Goal: Task Accomplishment & Management: Use online tool/utility

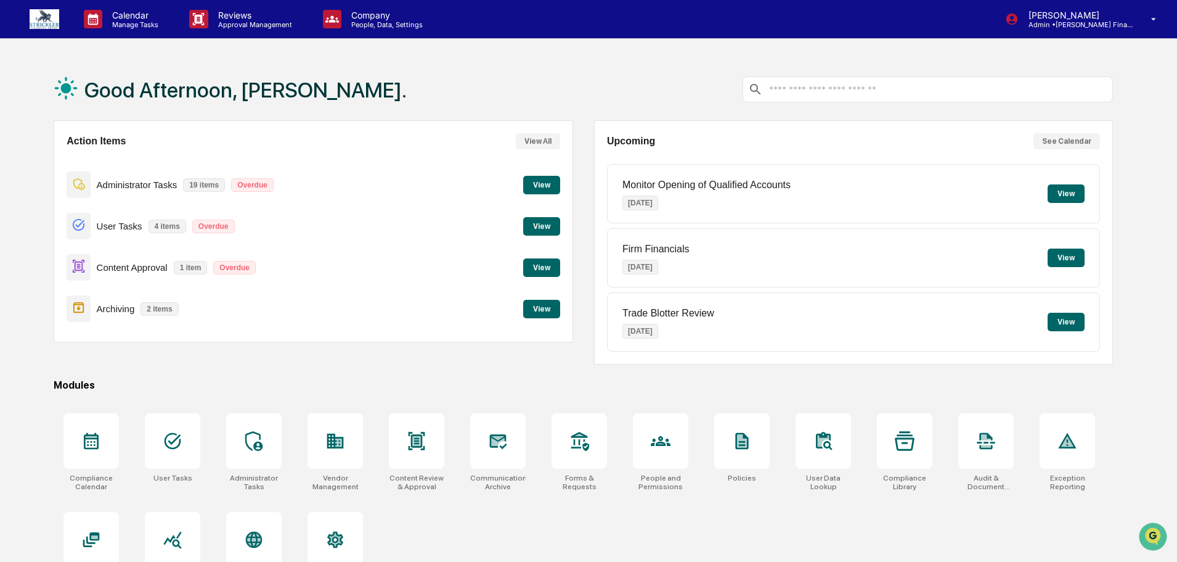
click at [534, 261] on button "View" at bounding box center [541, 267] width 37 height 18
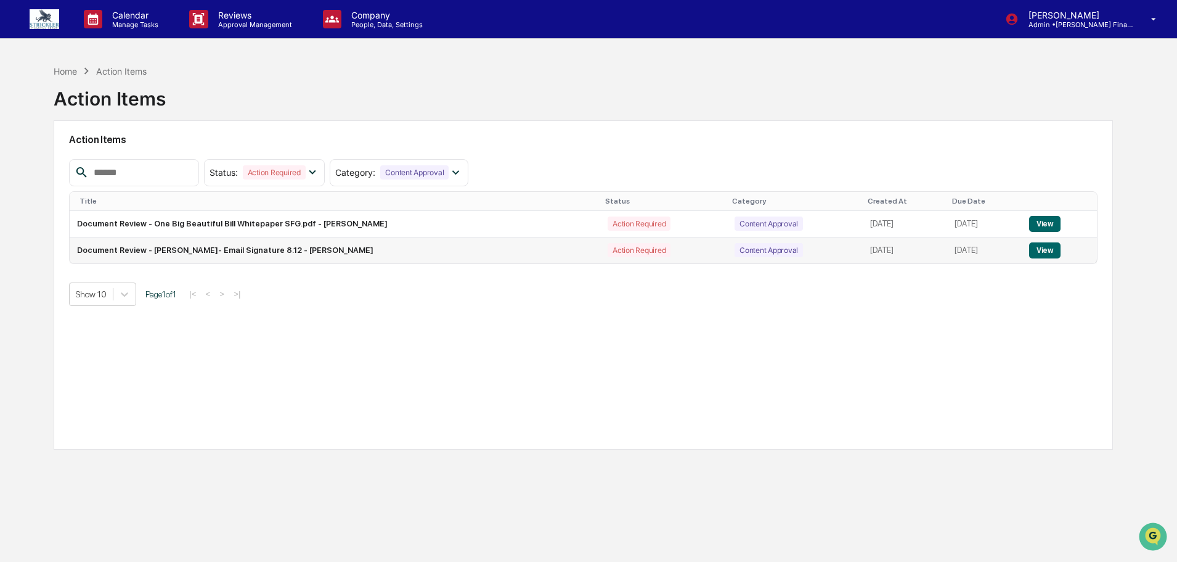
click at [1059, 250] on button "View" at bounding box center [1044, 250] width 31 height 16
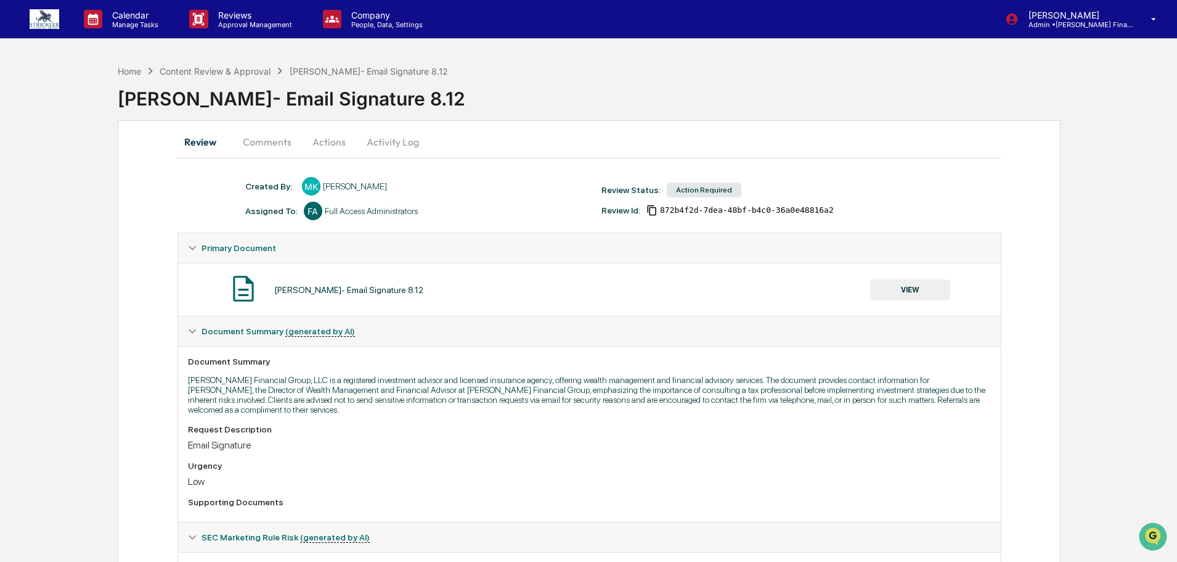
click at [322, 138] on button "Actions" at bounding box center [328, 142] width 55 height 30
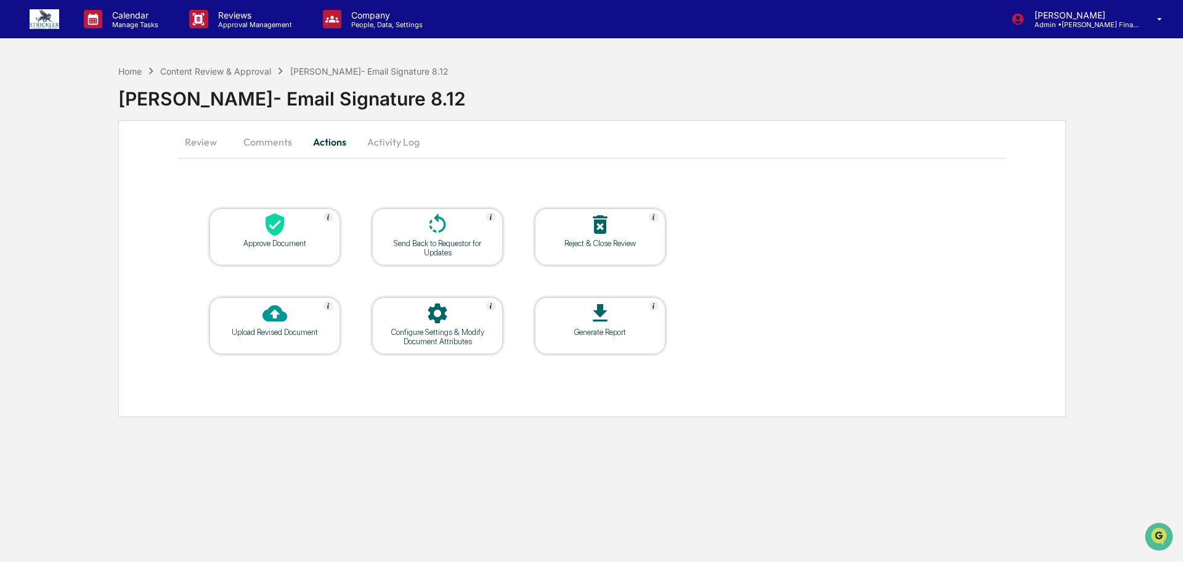
click at [306, 225] on div at bounding box center [274, 225] width 123 height 27
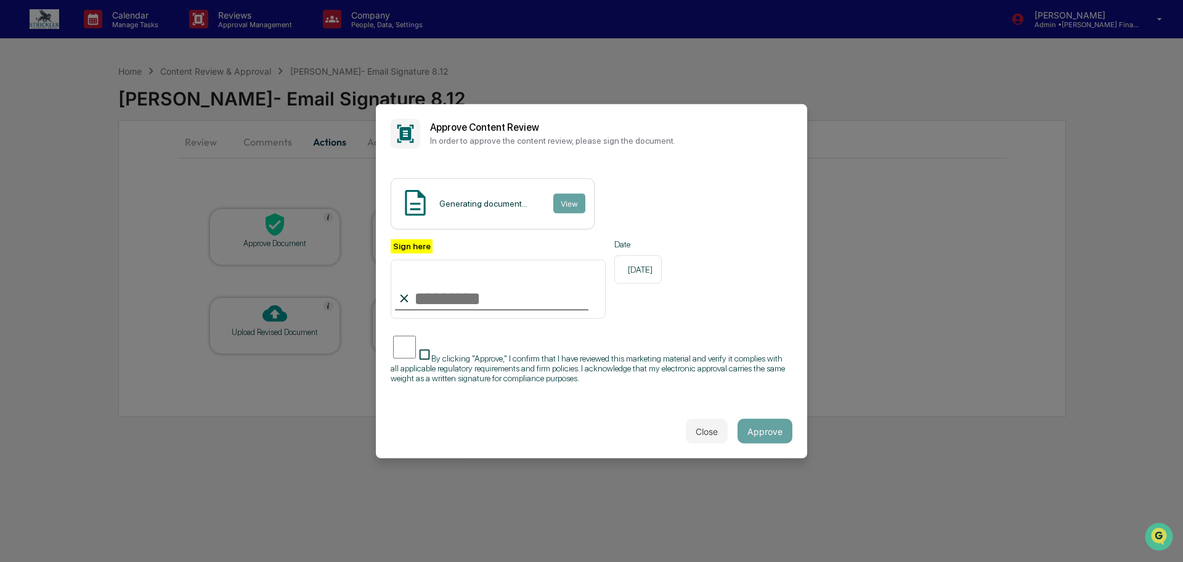
click at [484, 292] on input "Sign here" at bounding box center [498, 288] width 215 height 59
type input "**********"
click at [760, 443] on button "Approve" at bounding box center [765, 431] width 55 height 25
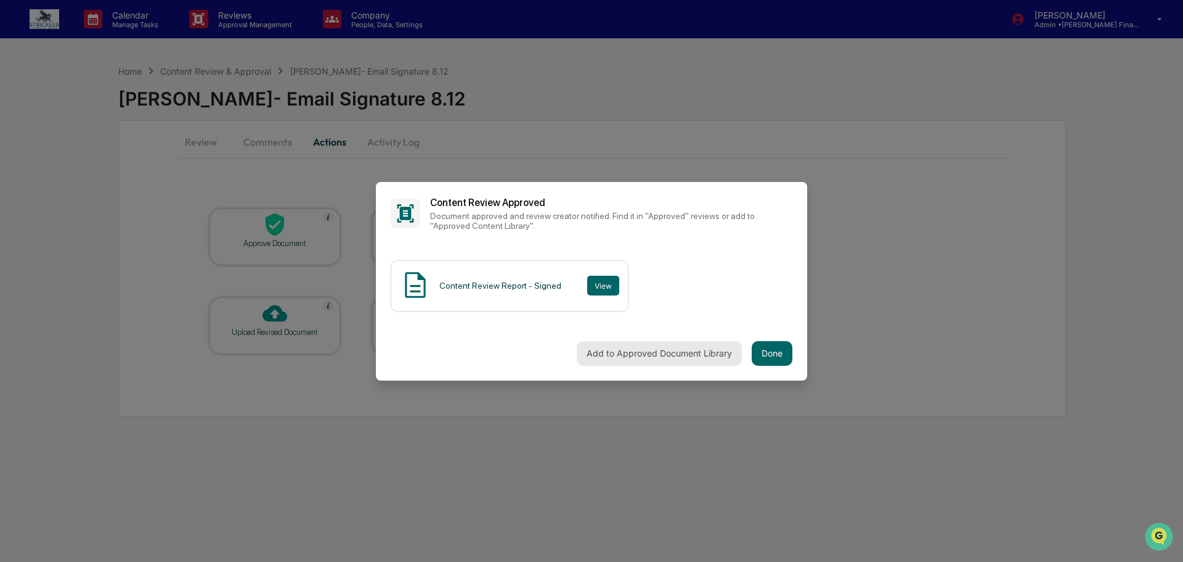
click at [696, 355] on button "Add to Approved Document Library" at bounding box center [659, 353] width 165 height 25
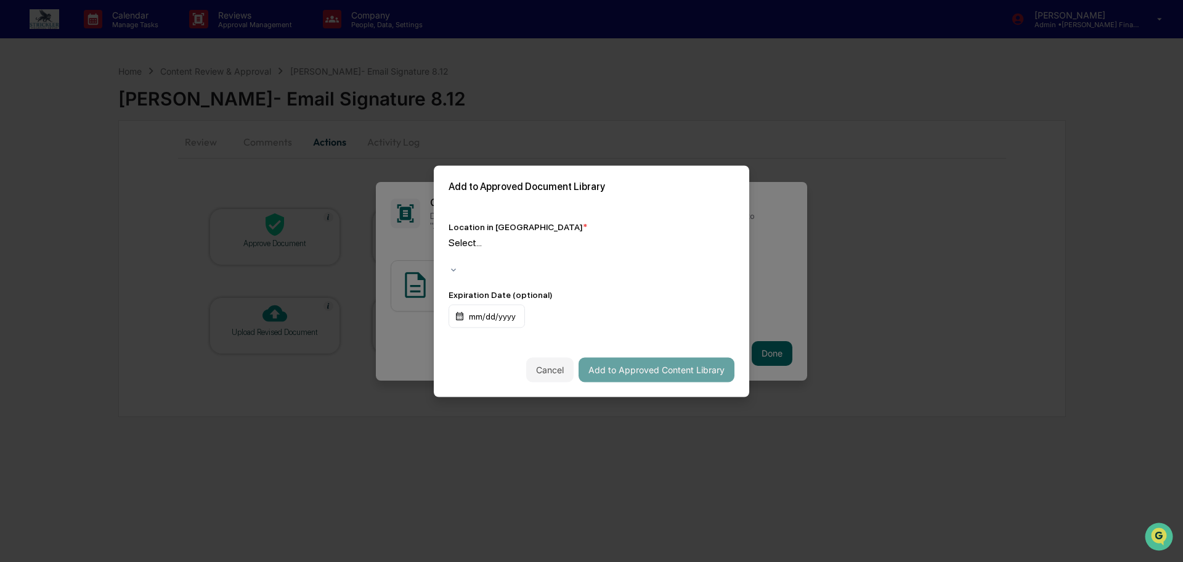
click at [452, 258] on div at bounding box center [451, 256] width 2 height 14
click at [668, 362] on button "Add to Approved Content Library" at bounding box center [657, 369] width 156 height 25
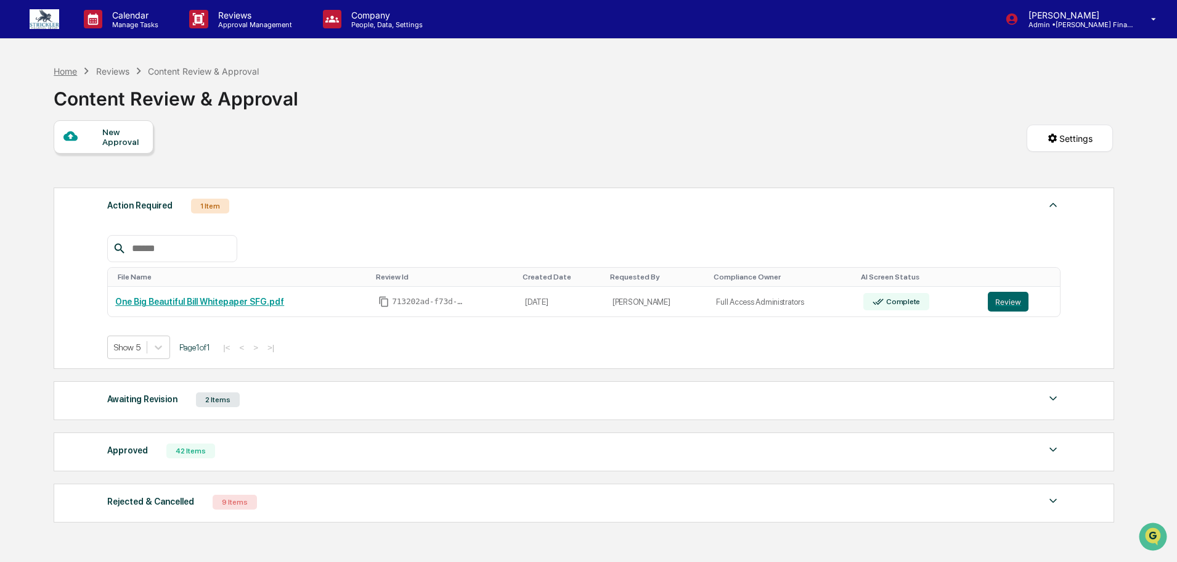
click at [69, 69] on div "Home" at bounding box center [65, 71] width 23 height 10
